Goal: Task Accomplishment & Management: Use online tool/utility

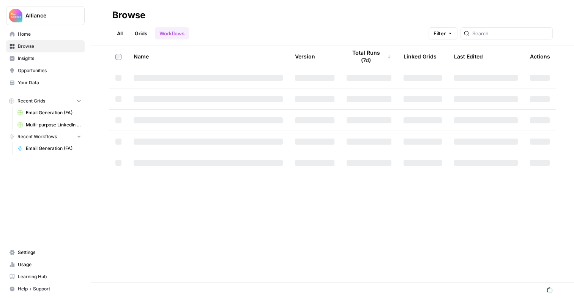
click at [49, 124] on span "Multi-purpose LinkedIn Workflow Grid" at bounding box center [53, 124] width 55 height 7
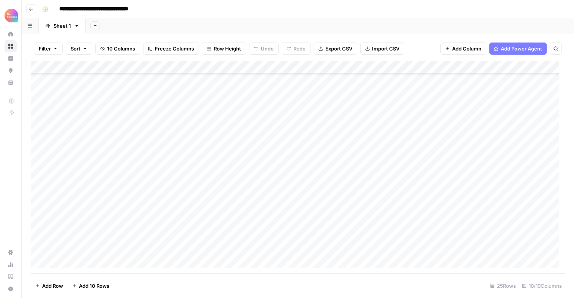
scroll to position [141, 0]
click at [71, 232] on div "Add Column" at bounding box center [298, 167] width 534 height 213
click at [70, 232] on div "Add Column" at bounding box center [298, 167] width 534 height 213
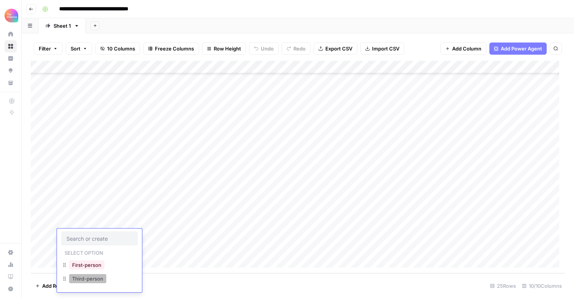
click at [84, 276] on button "Third-person" at bounding box center [87, 278] width 37 height 9
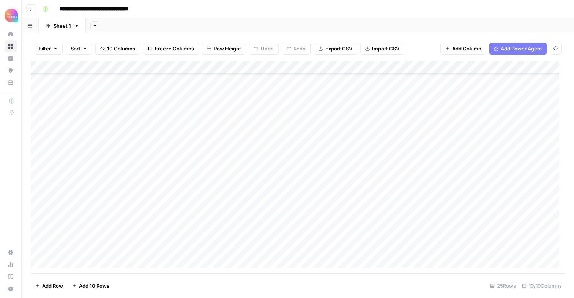
click at [143, 233] on div "Add Column" at bounding box center [298, 167] width 534 height 213
click at [145, 278] on button "Value" at bounding box center [146, 278] width 19 height 9
click at [215, 238] on div "Add Column" at bounding box center [298, 167] width 534 height 213
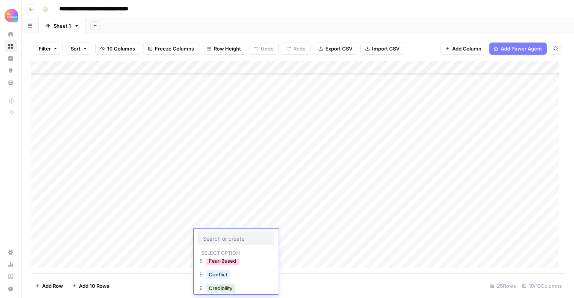
scroll to position [135, 0]
click at [223, 277] on button "Credibility" at bounding box center [221, 280] width 30 height 9
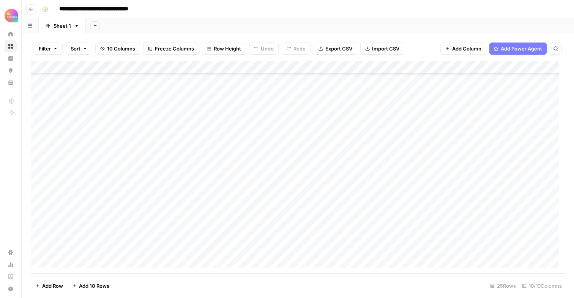
click at [290, 237] on div "Add Column" at bounding box center [298, 167] width 534 height 213
paste textarea "**********"
click at [264, 246] on textarea "**********" at bounding box center [322, 240] width 121 height 18
type textarea "**********"
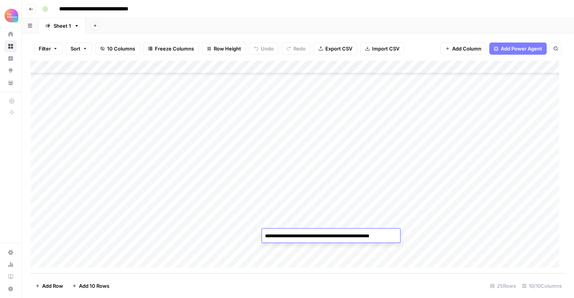
click at [367, 223] on div "Add Column" at bounding box center [298, 167] width 534 height 213
click at [360, 238] on div "Add Column" at bounding box center [298, 167] width 534 height 213
click at [358, 238] on div "Add Column" at bounding box center [298, 167] width 534 height 213
click at [358, 238] on textarea at bounding box center [390, 236] width 121 height 11
type textarea "**********"
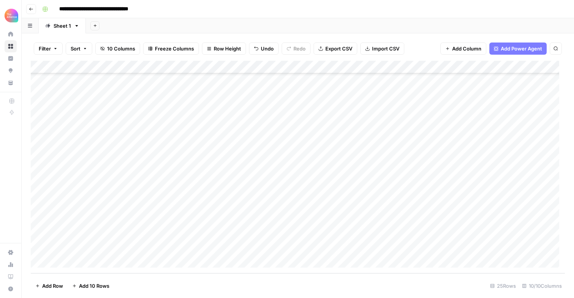
click at [436, 224] on div "Add Column" at bounding box center [298, 167] width 534 height 213
click at [429, 207] on div "Add Column" at bounding box center [298, 167] width 534 height 213
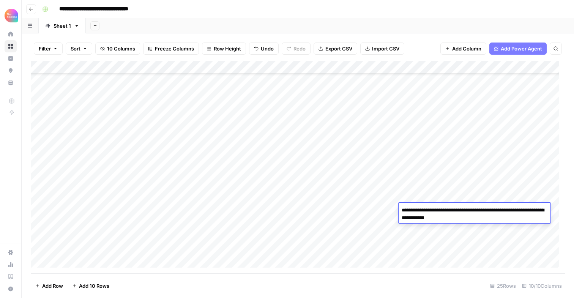
click at [428, 194] on div "Add Column" at bounding box center [298, 167] width 534 height 213
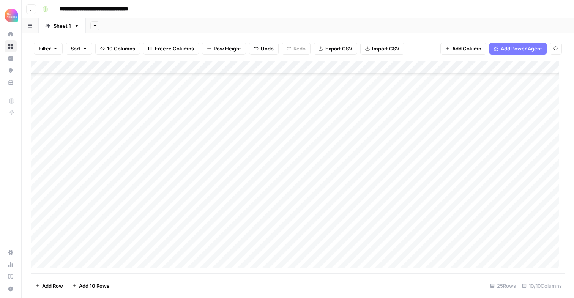
click at [428, 194] on div "Add Column" at bounding box center [298, 167] width 534 height 213
click at [427, 184] on div "Add Column" at bounding box center [298, 167] width 534 height 213
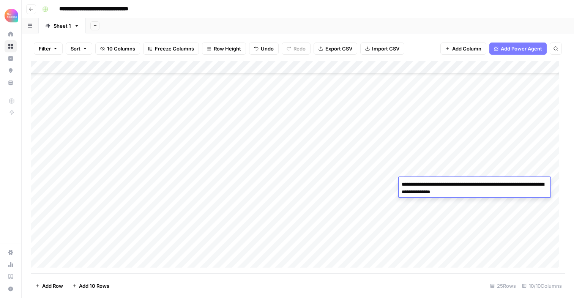
click at [426, 186] on textarea "**********" at bounding box center [475, 188] width 152 height 18
click at [421, 233] on div "Add Column" at bounding box center [298, 167] width 534 height 213
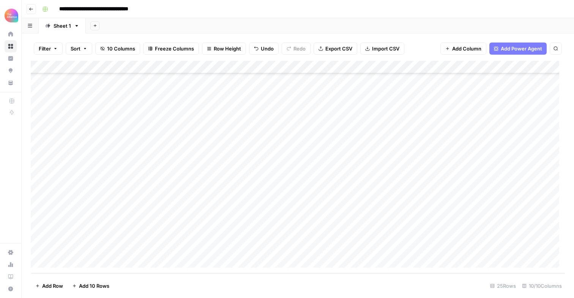
click at [496, 238] on div "Add Column" at bounding box center [298, 167] width 534 height 213
click at [458, 67] on div "Add Column" at bounding box center [298, 167] width 534 height 213
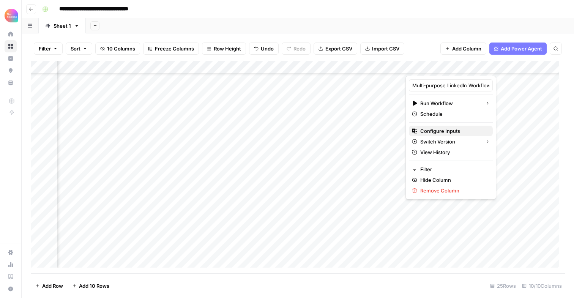
click at [451, 134] on span "Configure Inputs" at bounding box center [453, 131] width 66 height 8
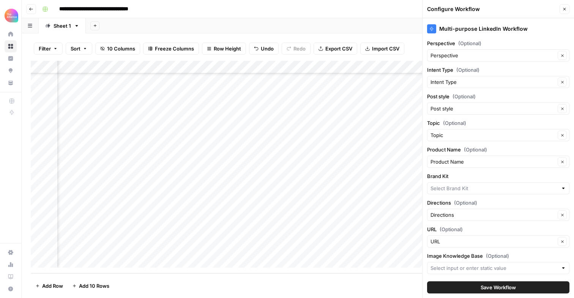
type input "CMO Alliance"
click at [471, 189] on input "Brand Kit" at bounding box center [493, 189] width 125 height 8
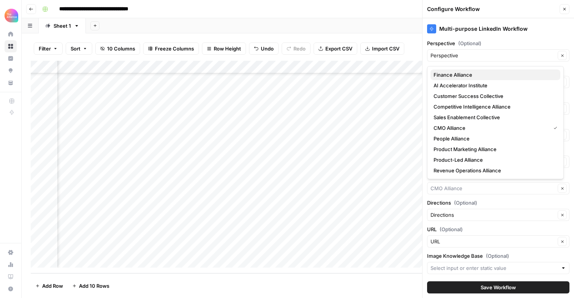
click at [463, 74] on span "Finance Alliance" at bounding box center [494, 75] width 121 height 8
type input "Finance Alliance"
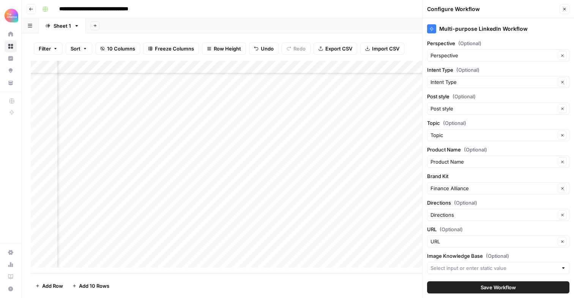
click at [482, 288] on span "Save Workflow" at bounding box center [498, 288] width 35 height 8
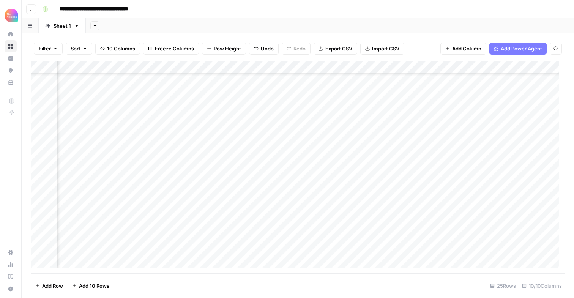
click at [376, 230] on div "Add Column" at bounding box center [298, 167] width 534 height 213
click at [441, 233] on div "Add Column" at bounding box center [298, 167] width 534 height 213
click at [478, 235] on div "Add Column" at bounding box center [298, 167] width 534 height 213
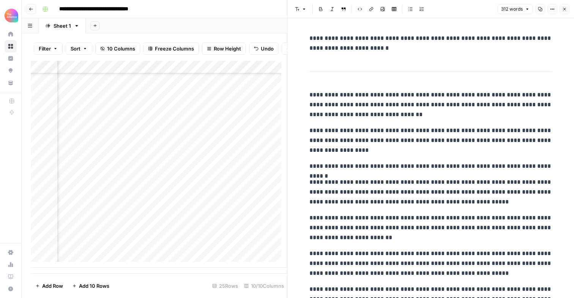
scroll to position [141, 0]
click at [79, 251] on div "Add Column" at bounding box center [159, 164] width 256 height 207
click at [78, 251] on div "Add Column" at bounding box center [159, 164] width 256 height 207
click at [89, 281] on button "Third-person" at bounding box center [87, 280] width 37 height 9
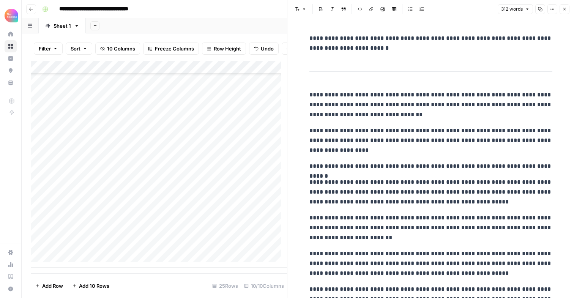
click at [140, 250] on div "Add Column" at bounding box center [159, 164] width 256 height 207
click at [149, 280] on button "Value" at bounding box center [146, 280] width 19 height 9
click at [207, 248] on div "Add Column" at bounding box center [159, 164] width 256 height 207
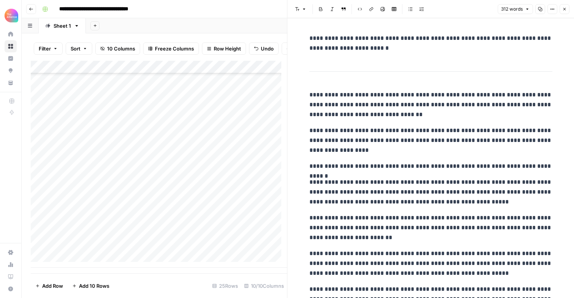
click at [207, 248] on div "Add Column" at bounding box center [159, 164] width 256 height 207
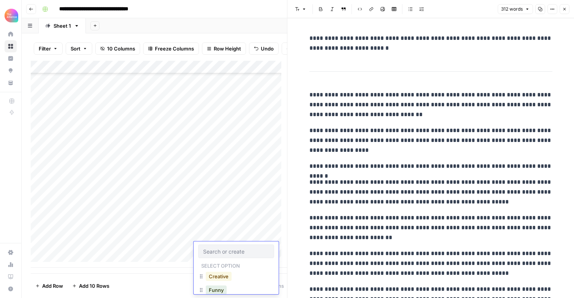
click at [221, 278] on button "Creative" at bounding box center [219, 276] width 26 height 9
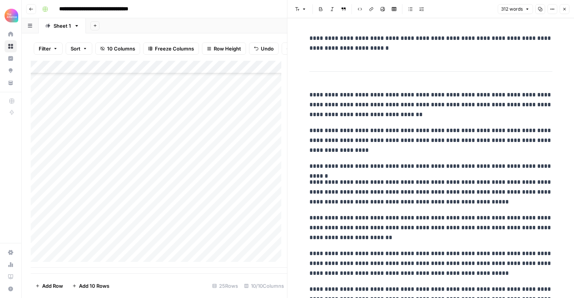
click at [565, 11] on icon "button" at bounding box center [564, 9] width 5 height 5
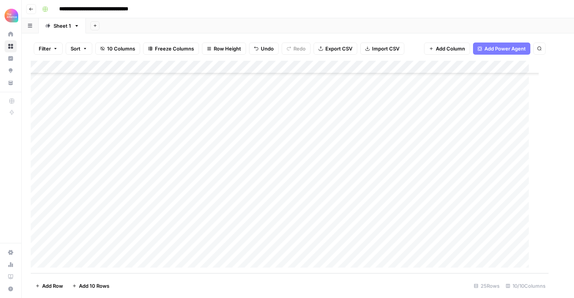
scroll to position [141, 0]
click at [226, 249] on div "Add Column" at bounding box center [298, 167] width 534 height 213
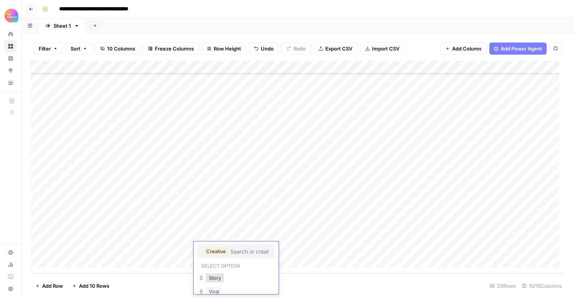
click at [226, 249] on button "Creative" at bounding box center [216, 251] width 26 height 9
click at [224, 278] on button "Funny" at bounding box center [216, 277] width 21 height 9
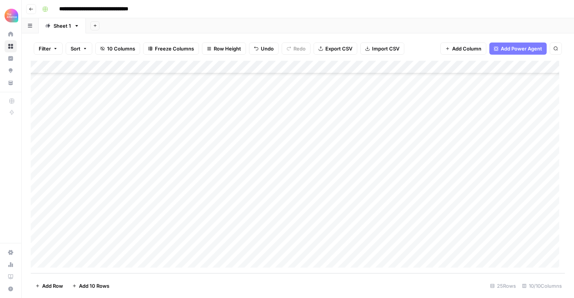
click at [290, 254] on div "Add Column" at bounding box center [298, 167] width 534 height 213
click at [262, 256] on textarea "**********" at bounding box center [322, 253] width 121 height 18
type textarea "**********"
click at [354, 228] on div "Add Column" at bounding box center [298, 167] width 534 height 213
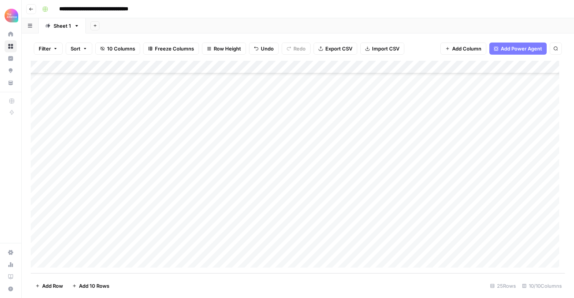
click at [354, 242] on div "Add Column" at bounding box center [298, 167] width 534 height 213
click at [355, 235] on div "Add Column" at bounding box center [298, 167] width 534 height 213
click at [355, 248] on div "Add Column" at bounding box center [298, 167] width 534 height 213
click at [417, 249] on div "Add Column" at bounding box center [298, 167] width 534 height 213
click at [419, 238] on div "Add Column" at bounding box center [298, 167] width 534 height 213
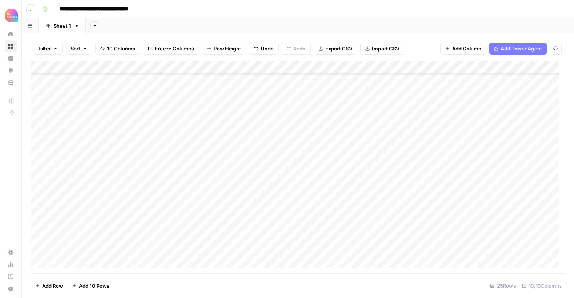
click at [421, 250] on div "Add Column" at bounding box center [298, 167] width 534 height 213
click at [431, 250] on div "Add Column" at bounding box center [298, 167] width 534 height 213
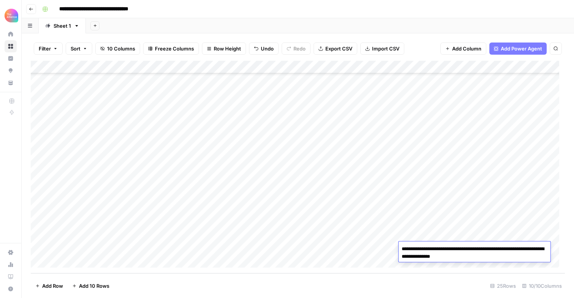
click at [431, 250] on textarea "**********" at bounding box center [475, 253] width 152 height 18
click at [461, 249] on textarea "**********" at bounding box center [475, 253] width 152 height 18
drag, startPoint x: 493, startPoint y: 249, endPoint x: 454, endPoint y: 247, distance: 39.2
click at [454, 247] on textarea "**********" at bounding box center [475, 253] width 152 height 18
click at [432, 230] on div "Add Column" at bounding box center [298, 167] width 534 height 213
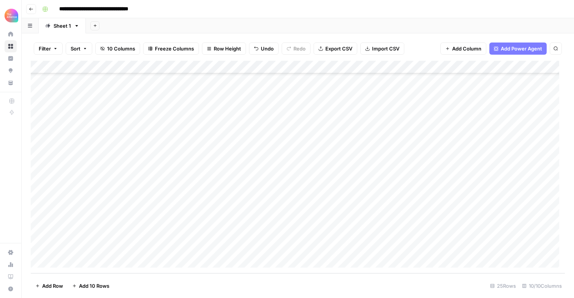
click at [501, 245] on div "Add Column" at bounding box center [298, 167] width 534 height 213
click at [496, 234] on div "Add Column" at bounding box center [298, 167] width 534 height 213
click at [493, 247] on div "Add Column" at bounding box center [298, 167] width 534 height 213
click at [432, 249] on div "Add Column" at bounding box center [298, 167] width 534 height 213
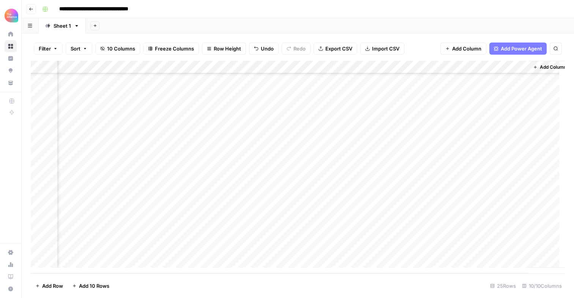
scroll to position [141, 224]
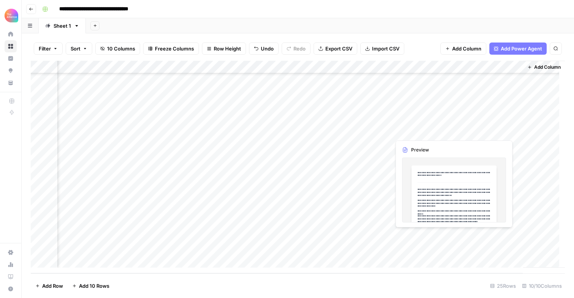
click at [498, 248] on div "Add Column" at bounding box center [298, 167] width 534 height 213
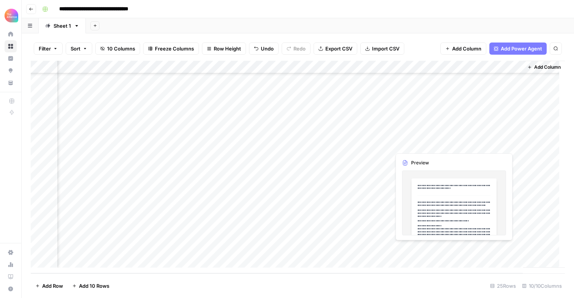
click at [498, 248] on div "Add Column" at bounding box center [298, 167] width 534 height 213
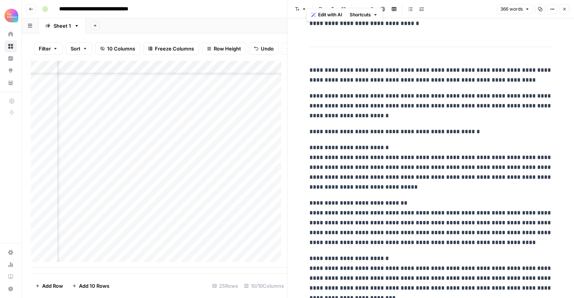
scroll to position [15, 0]
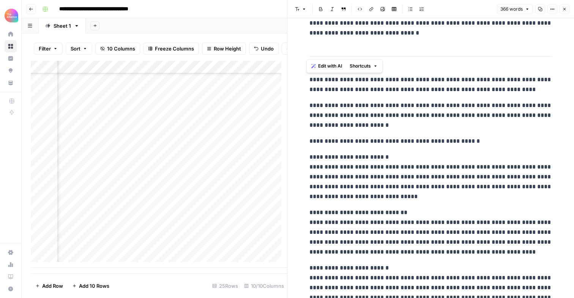
drag, startPoint x: 485, startPoint y: 209, endPoint x: 300, endPoint y: 82, distance: 224.2
click at [300, 82] on div "**********" at bounding box center [430, 263] width 287 height 520
copy div "**********"
